Goal: Task Accomplishment & Management: Complete application form

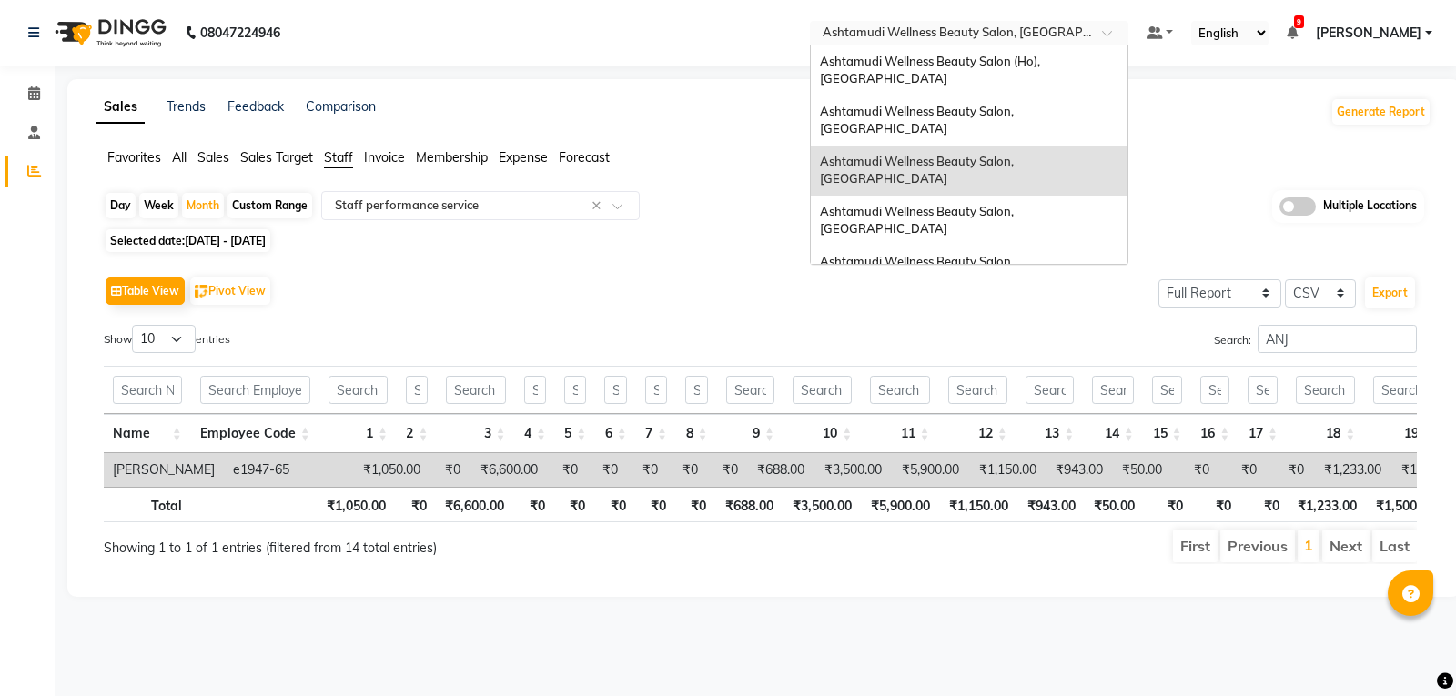
select select "full_report"
select select "csv"
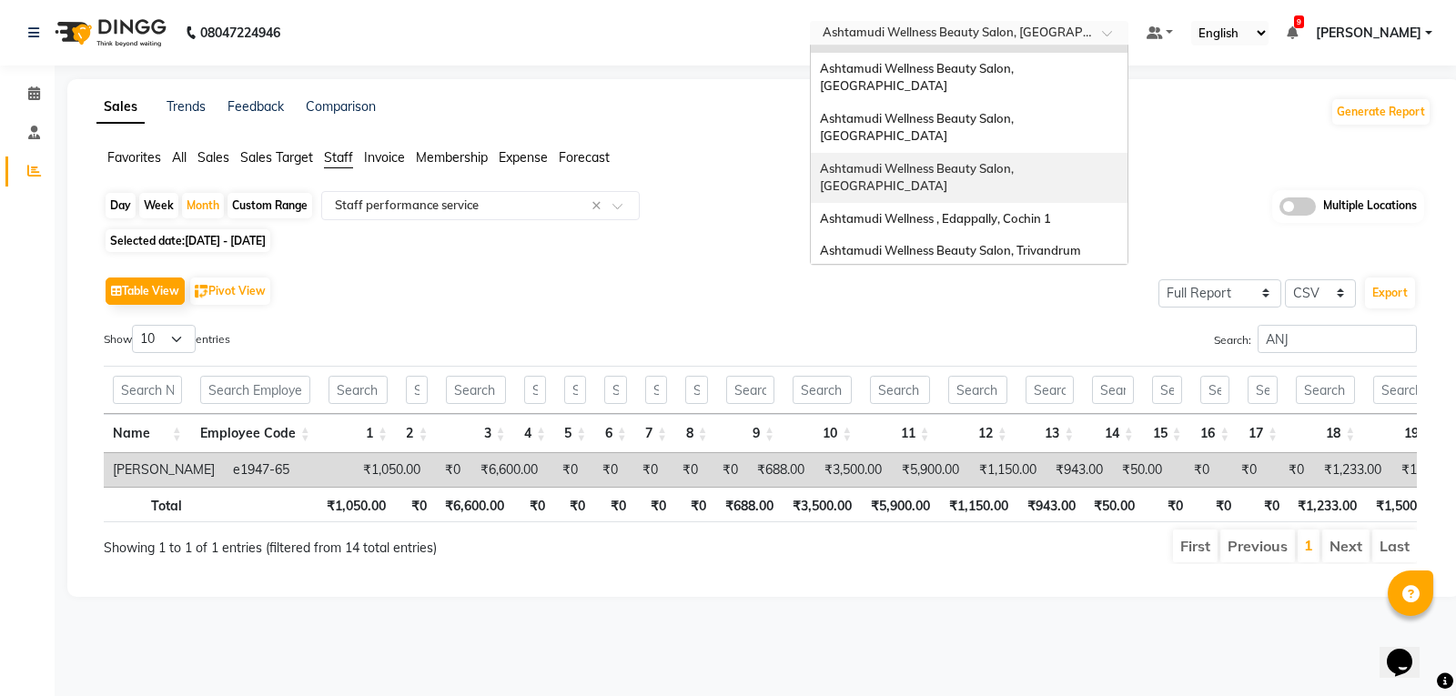
scroll to position [182, 0]
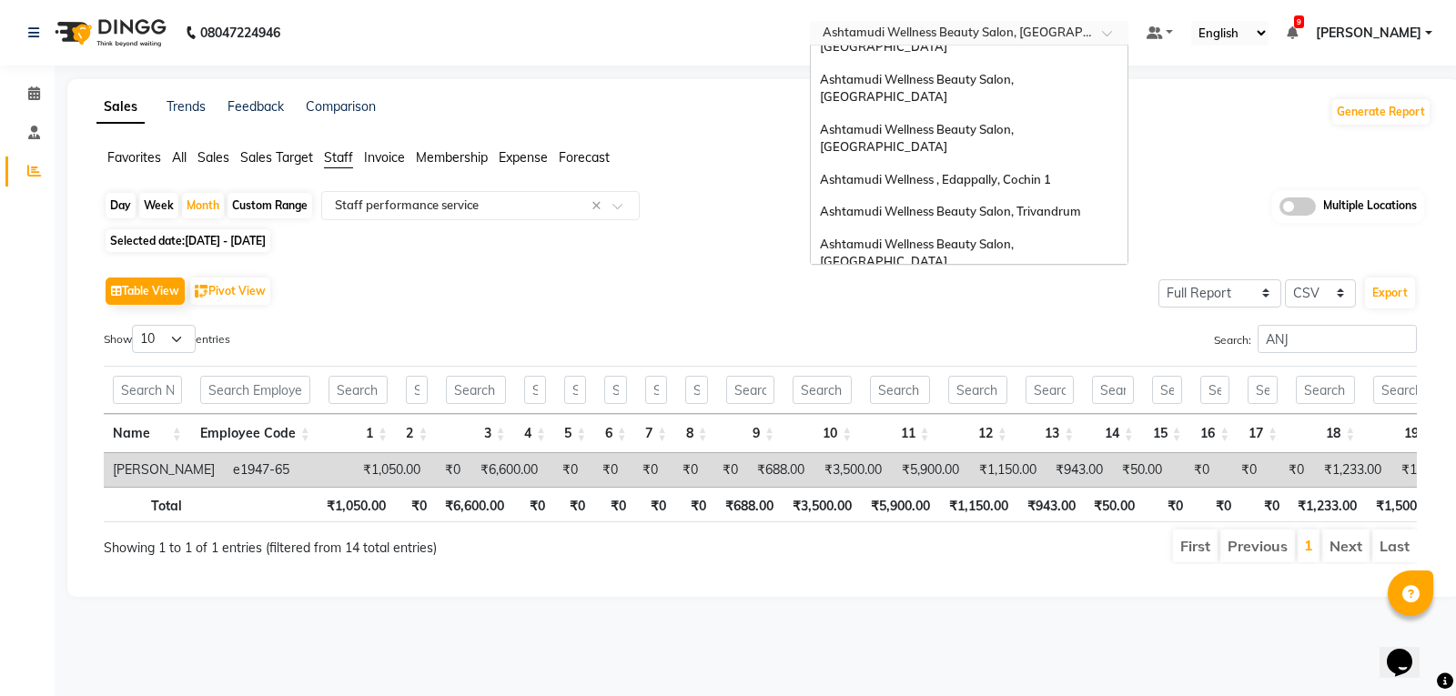
click at [1014, 287] on span "Ashtamudi Welness Beauty Salon, [GEOGRAPHIC_DATA]" at bounding box center [917, 303] width 194 height 33
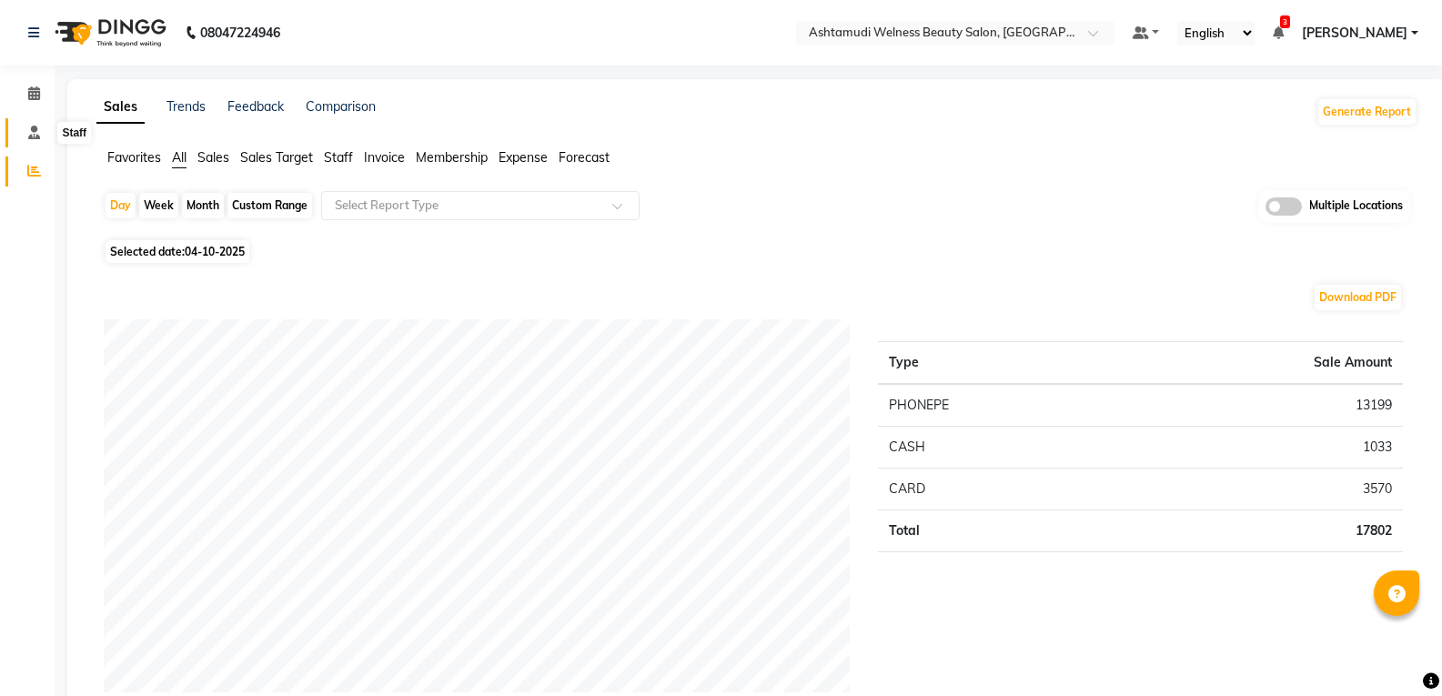
click at [35, 132] on icon at bounding box center [34, 133] width 12 height 14
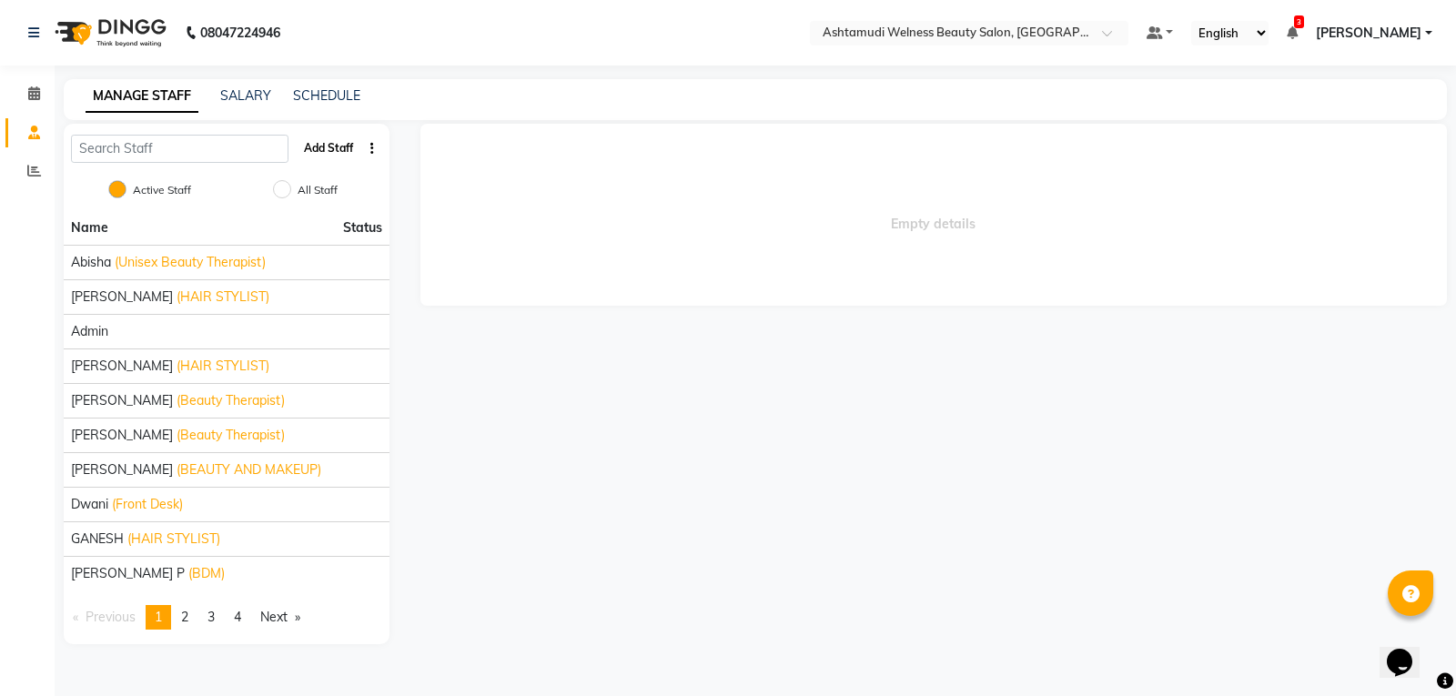
click at [331, 150] on button "Add Staff" at bounding box center [329, 148] width 64 height 31
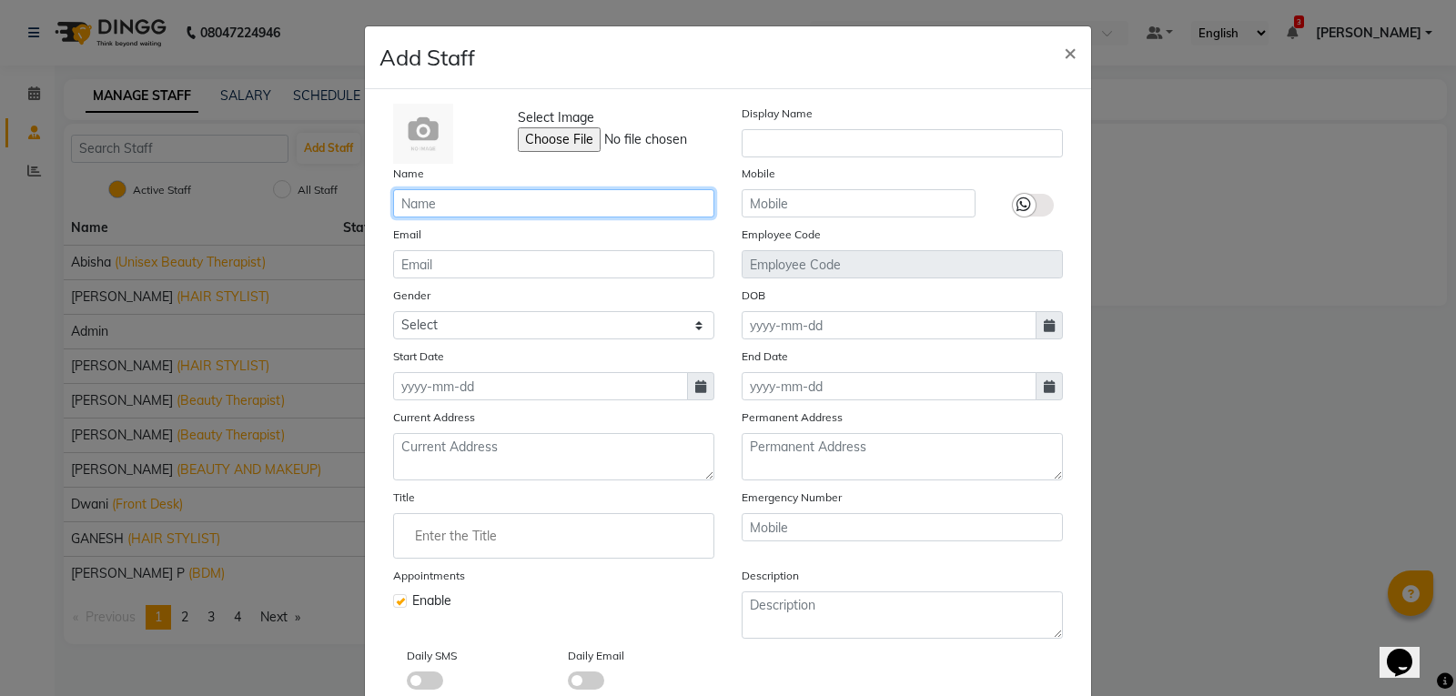
click at [487, 205] on input "text" at bounding box center [553, 203] width 321 height 28
type input "d"
type input "DEEPIKA"
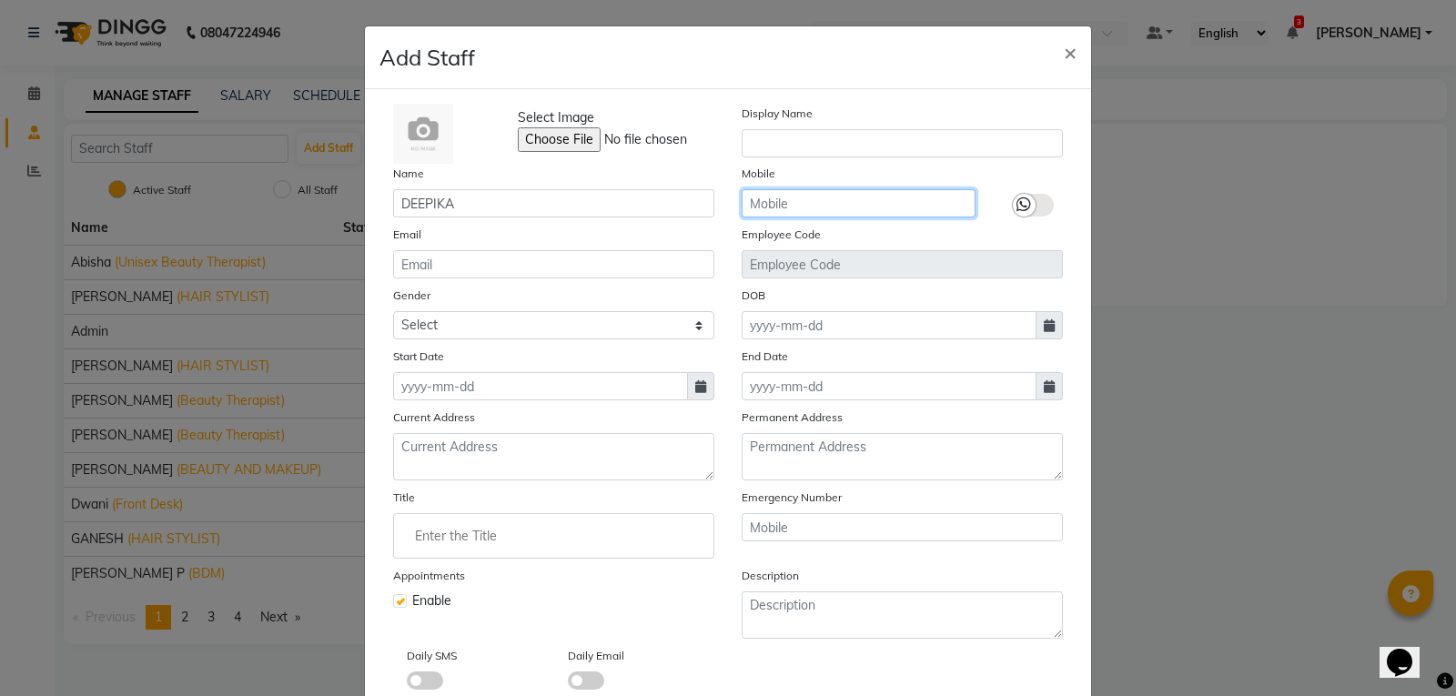
click at [826, 207] on input "text" at bounding box center [859, 203] width 234 height 28
type input "8248589792"
click at [1018, 199] on icon at bounding box center [1023, 205] width 15 height 16
click at [0, 0] on input "checkbox" at bounding box center [0, 0] width 0 height 0
click at [695, 386] on icon at bounding box center [700, 386] width 11 height 13
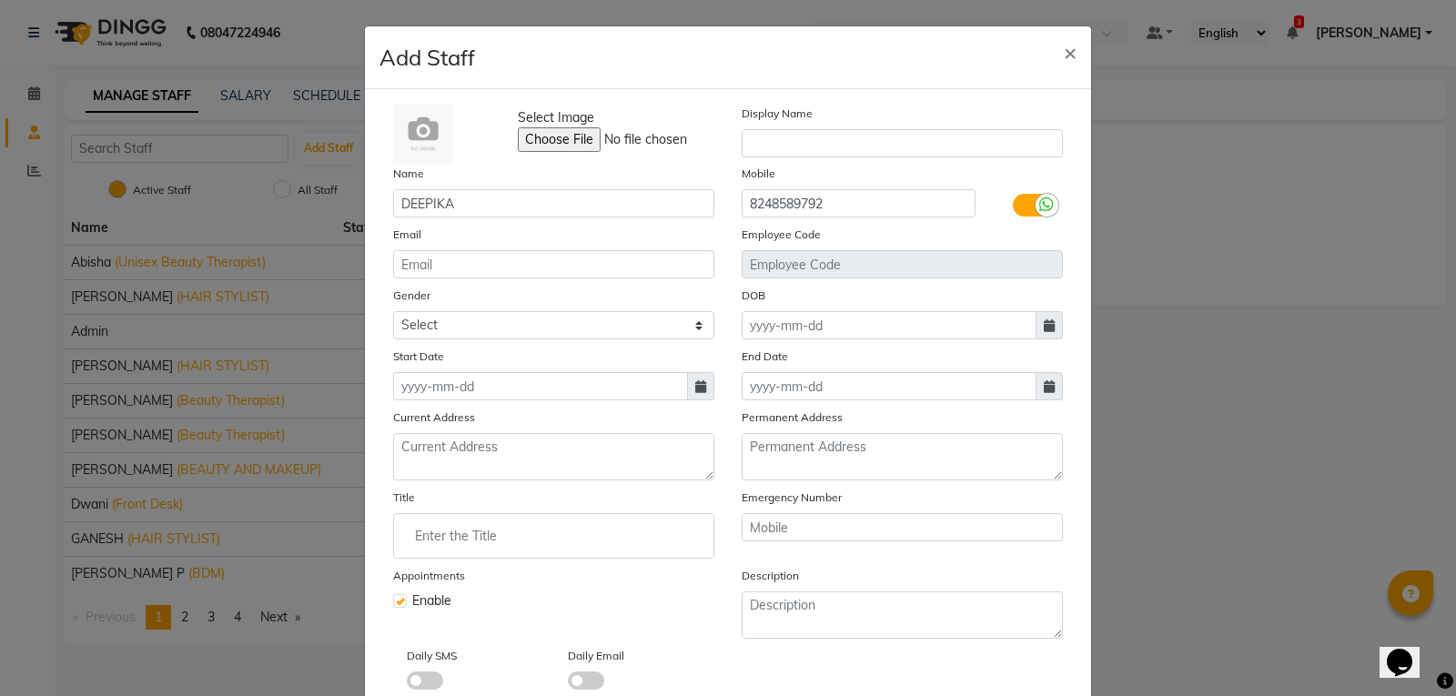
select select "10"
select select "2025"
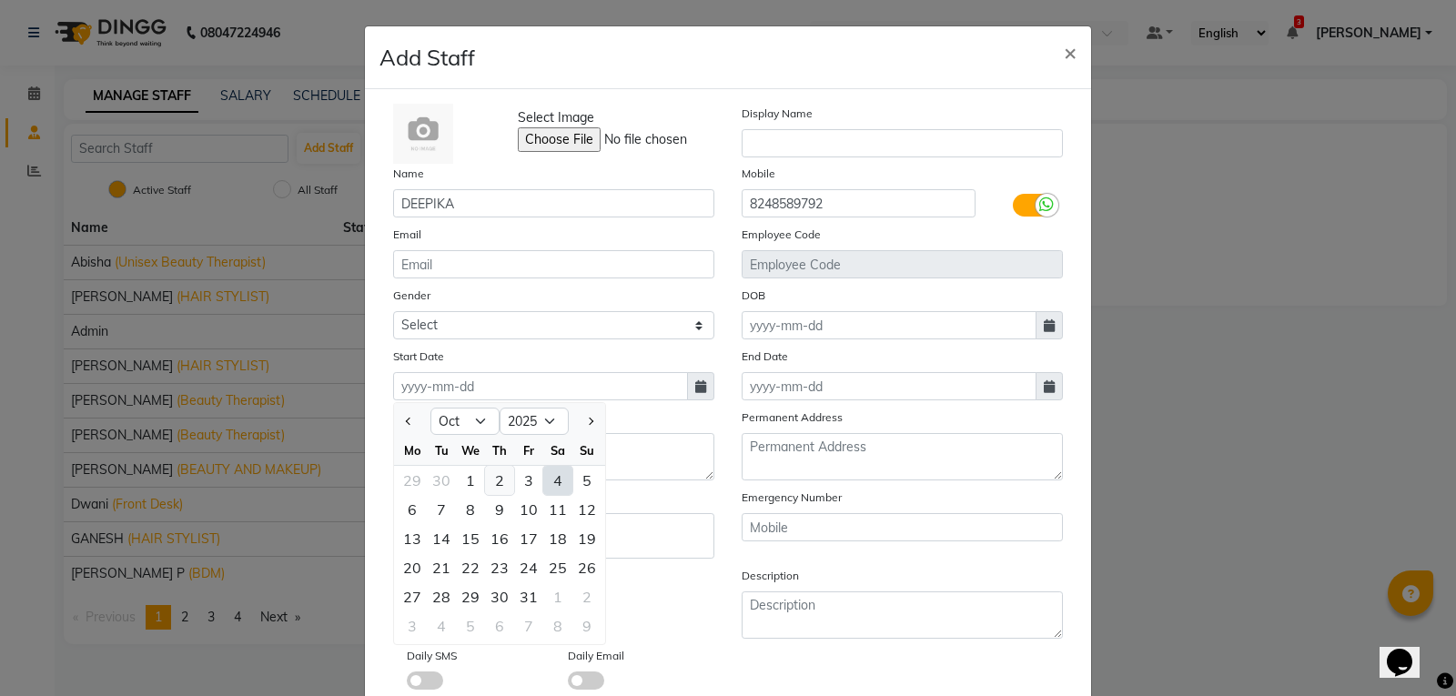
click at [494, 479] on div "2" at bounding box center [499, 480] width 29 height 29
type input "02-10-2025"
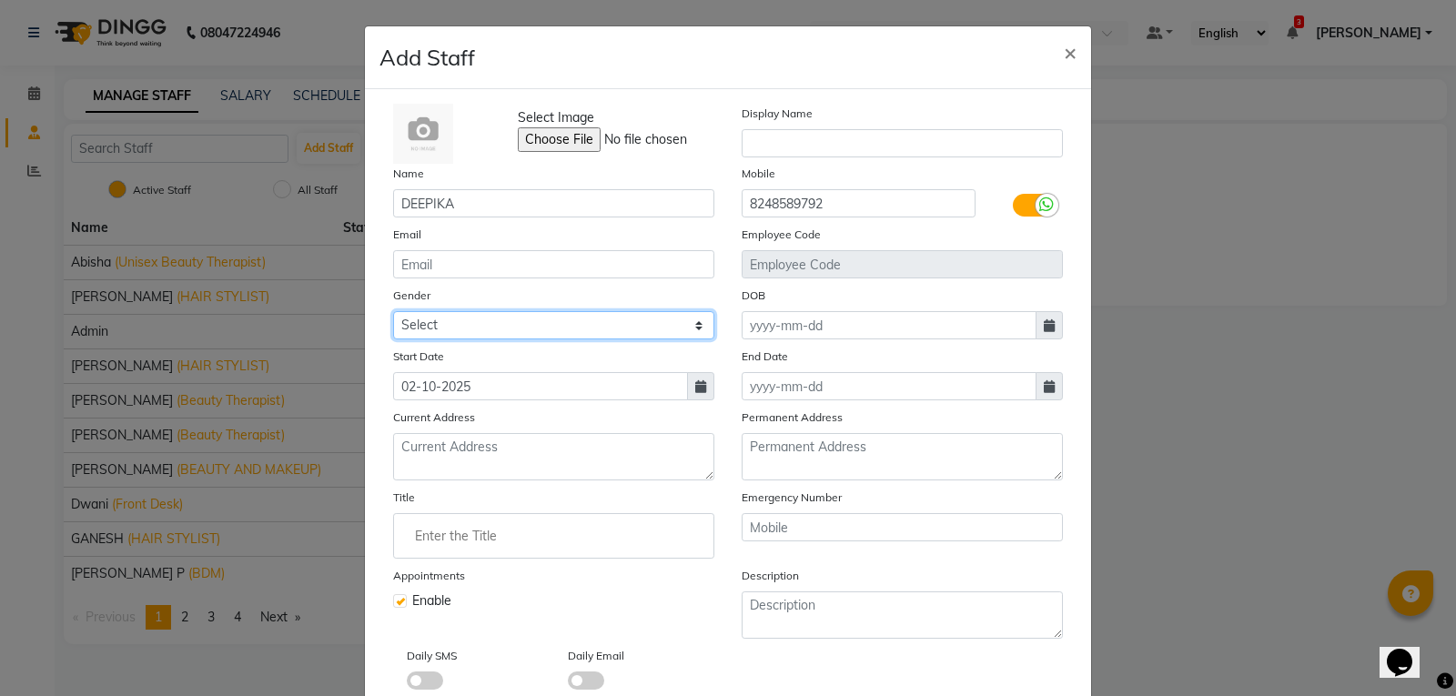
click at [501, 322] on select "Select Male Female Other Prefer Not To Say" at bounding box center [553, 325] width 321 height 28
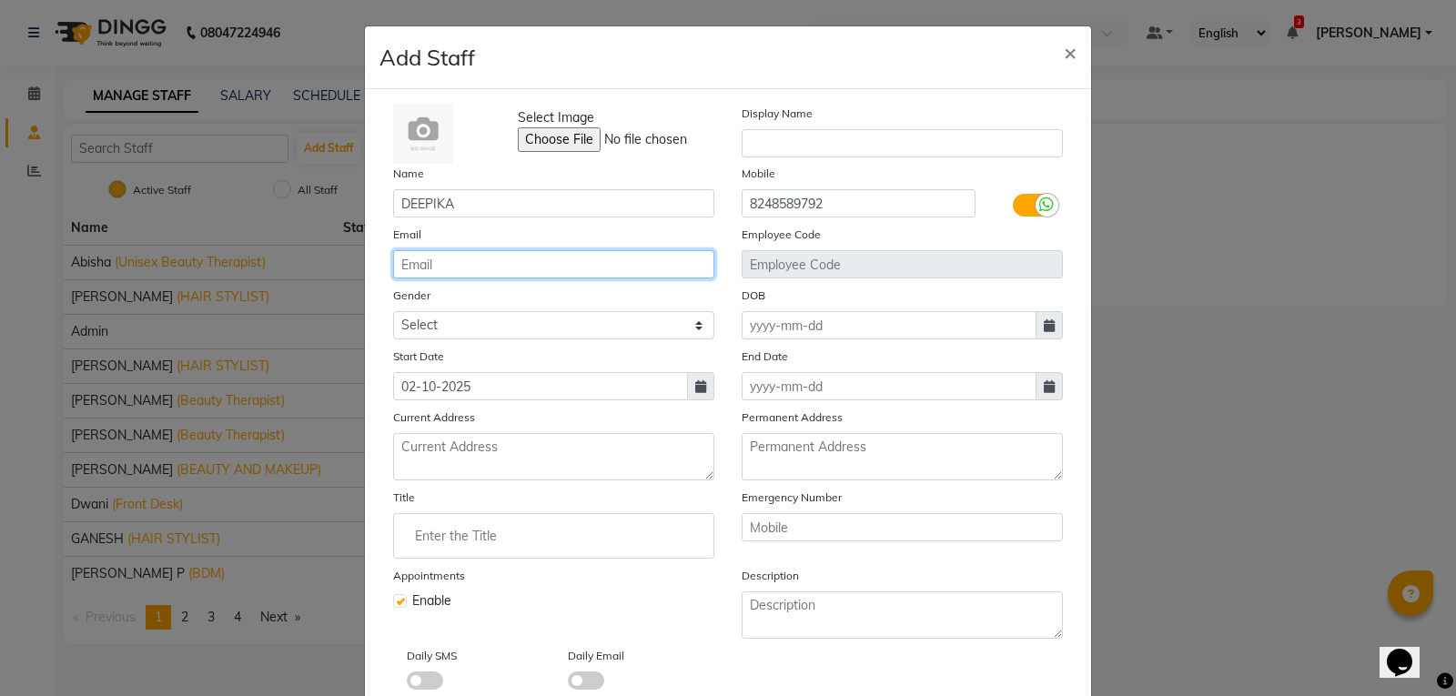
click at [445, 269] on input "email" at bounding box center [553, 264] width 321 height 28
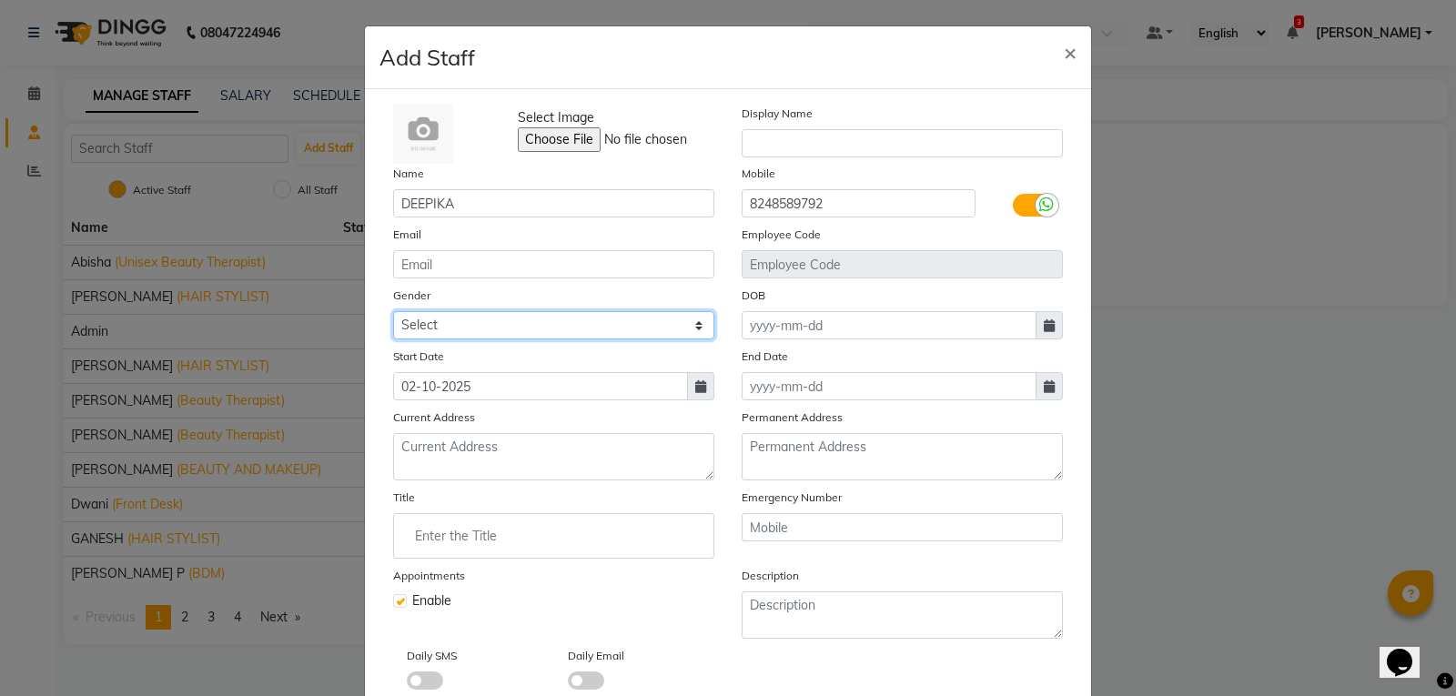
click at [443, 323] on select "Select Male Female Other Prefer Not To Say" at bounding box center [553, 325] width 321 height 28
select select "female"
click at [393, 311] on select "Select Male Female Other Prefer Not To Say" at bounding box center [553, 325] width 321 height 28
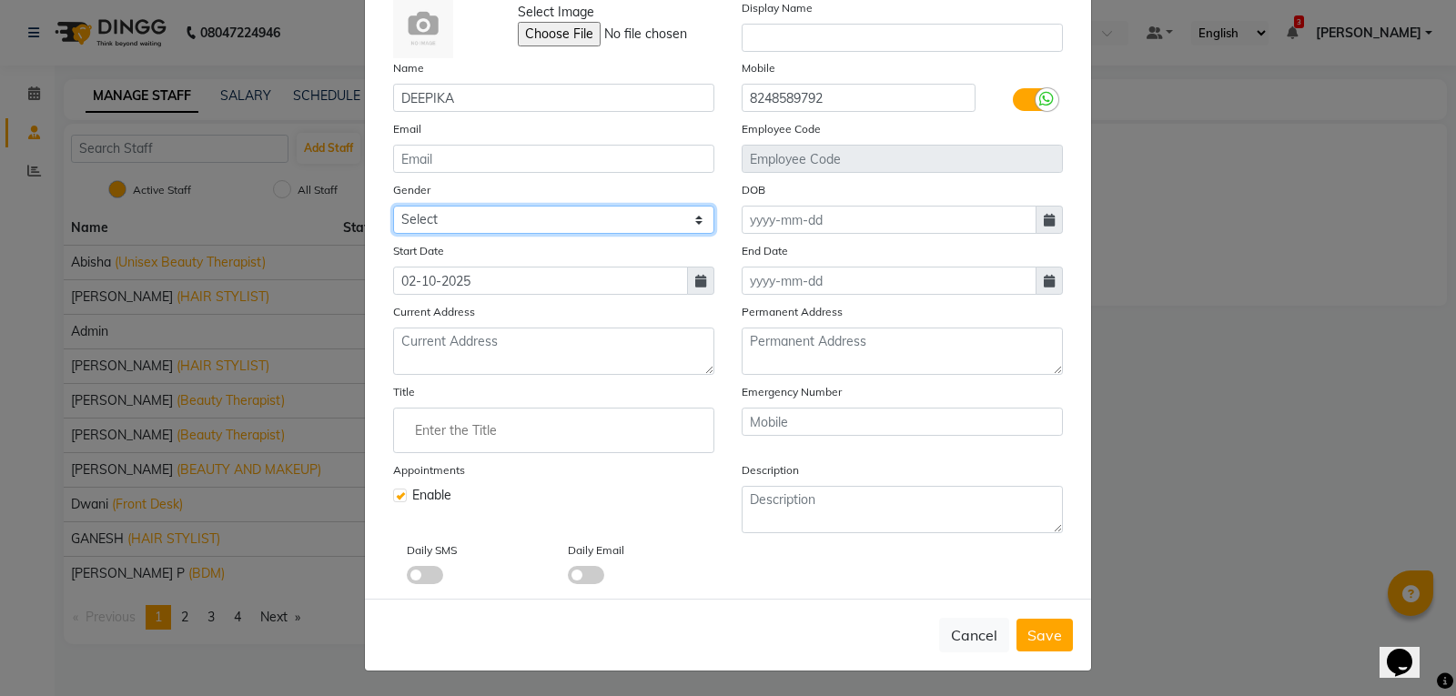
scroll to position [106, 0]
click at [1034, 634] on span "Save" at bounding box center [1044, 634] width 35 height 18
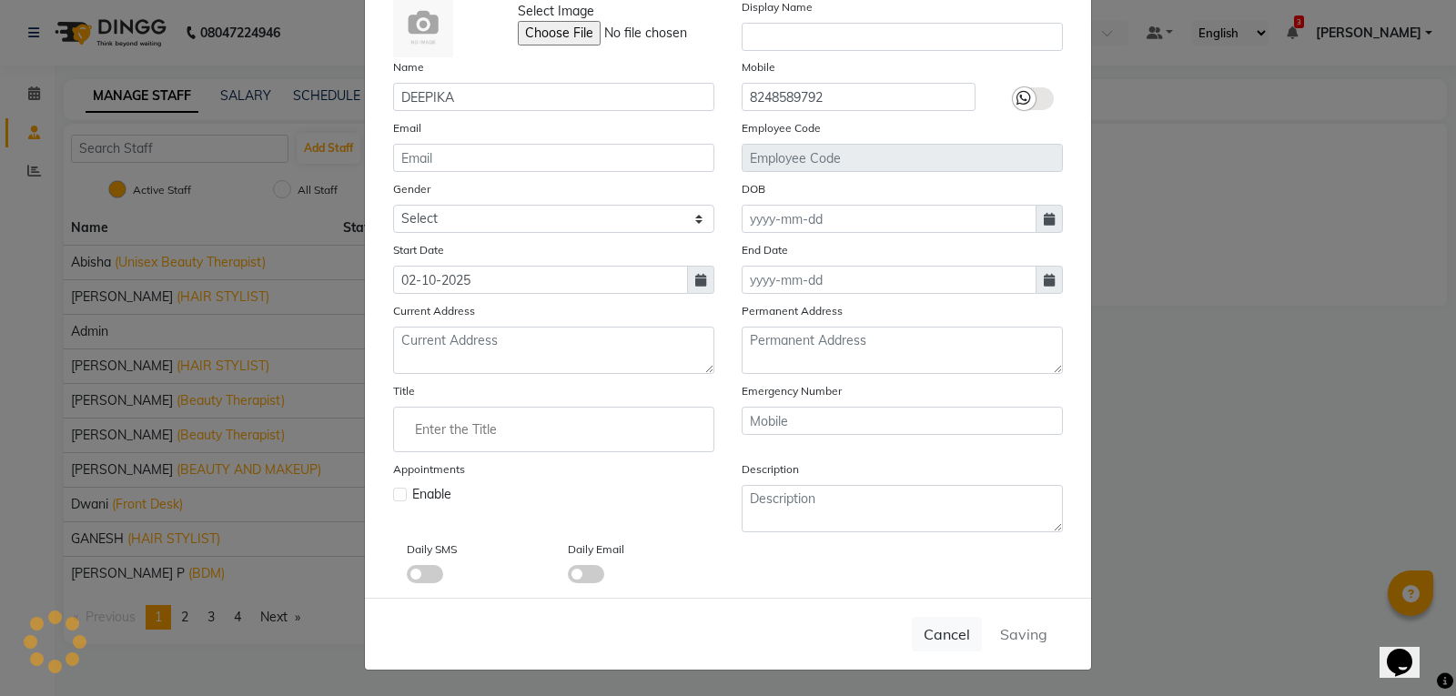
select select
checkbox input "false"
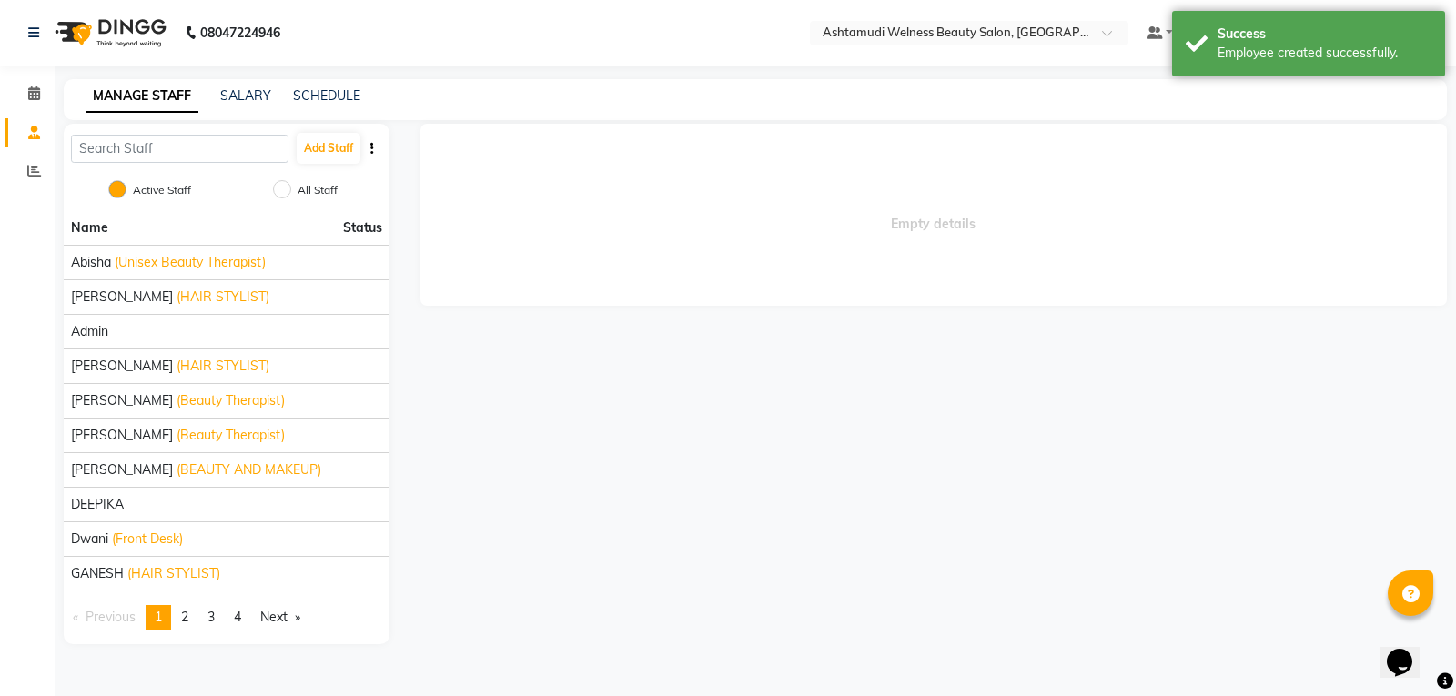
click at [676, 411] on div "Empty details" at bounding box center [932, 384] width 1058 height 520
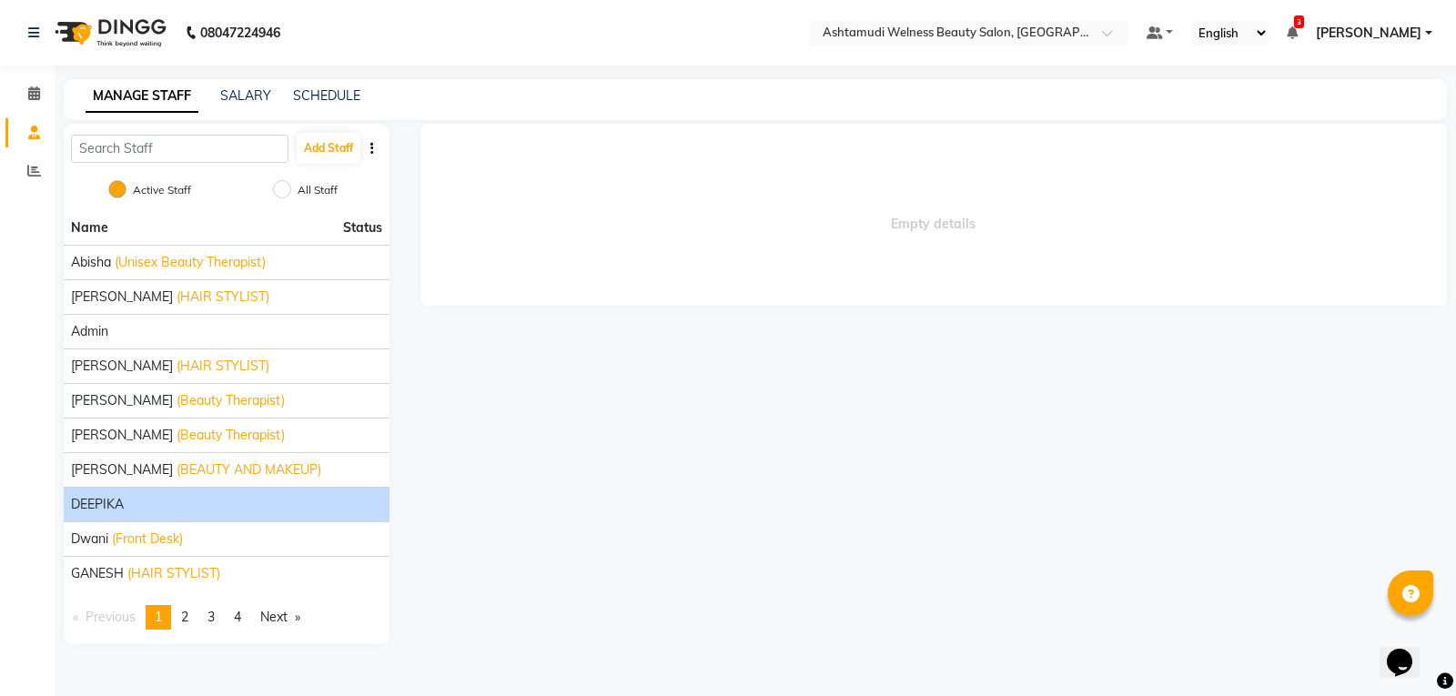
click at [88, 505] on span "DEEPIKA" at bounding box center [97, 504] width 53 height 19
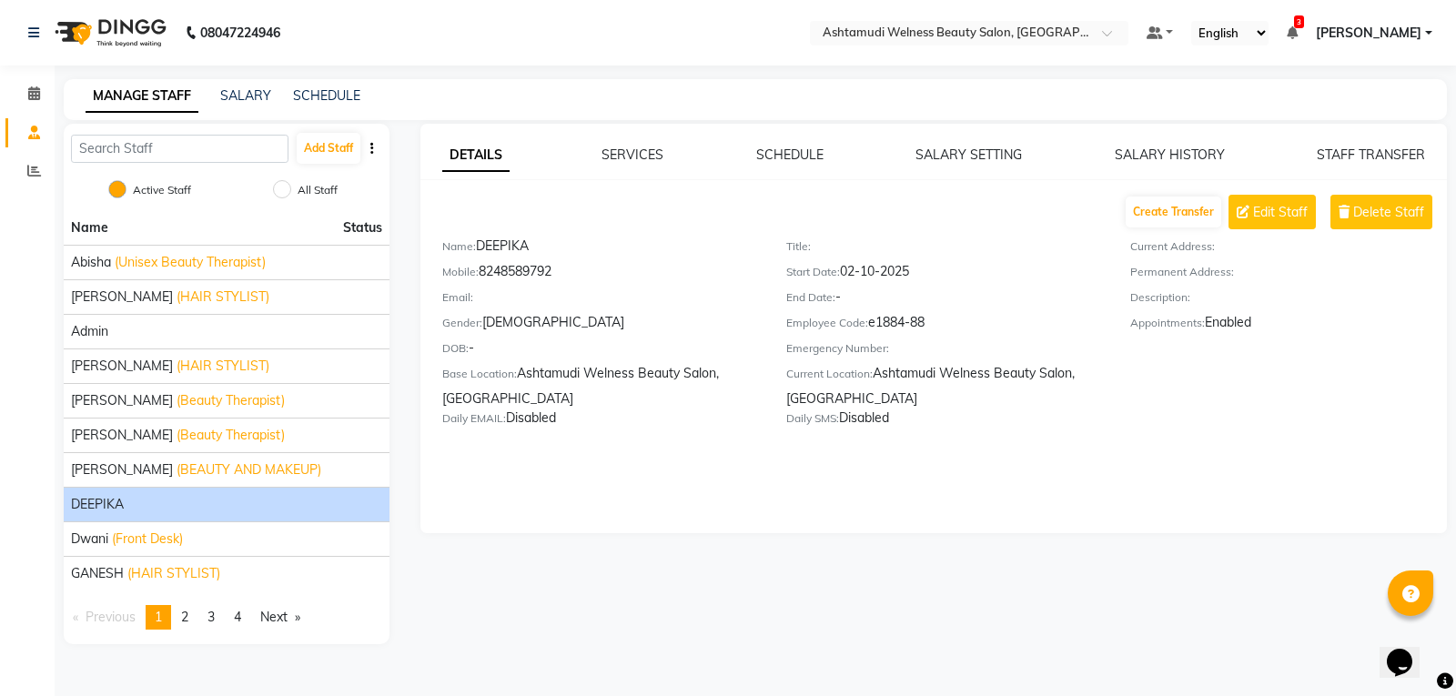
click at [859, 272] on div "Start Date: 02-10-2025" at bounding box center [944, 274] width 317 height 25
click at [533, 242] on div "Name: DEEPIKA" at bounding box center [600, 249] width 317 height 25
drag, startPoint x: 481, startPoint y: 243, endPoint x: 513, endPoint y: 247, distance: 32.1
click at [513, 247] on div "Name: DEEPIKA" at bounding box center [600, 249] width 317 height 25
click at [523, 268] on div "Mobile: 8248589792" at bounding box center [600, 274] width 317 height 25
